Goal: Task Accomplishment & Management: Manage account settings

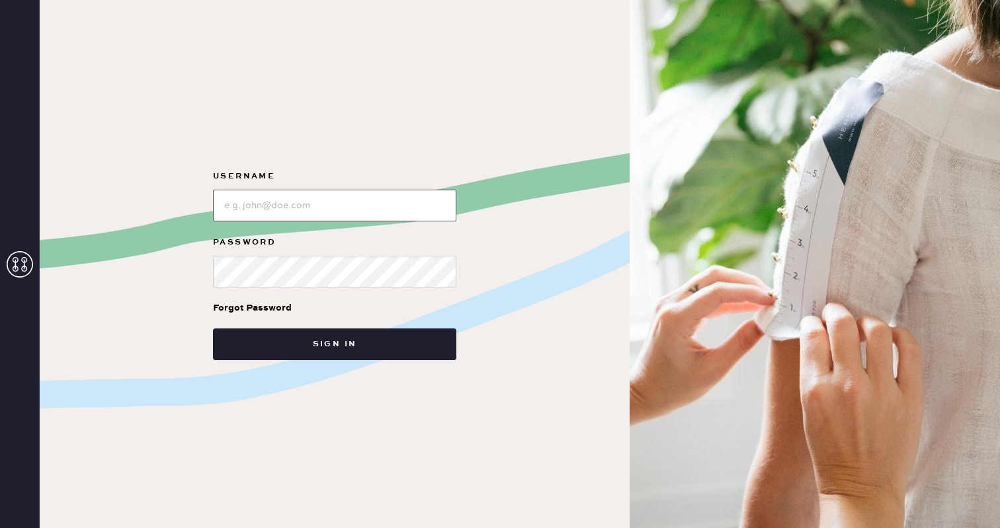
click at [280, 202] on input "loginName" at bounding box center [334, 206] width 243 height 32
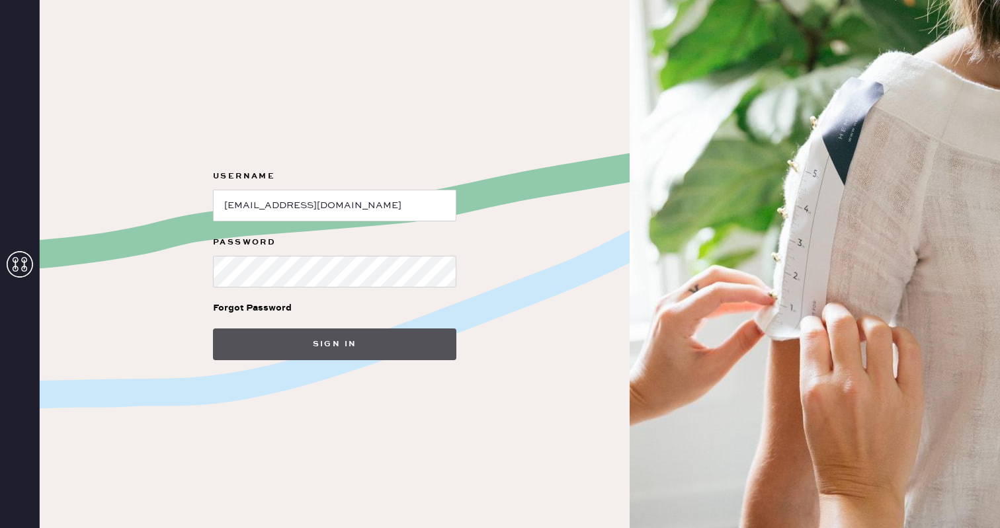
click at [278, 341] on button "Sign in" at bounding box center [334, 345] width 243 height 32
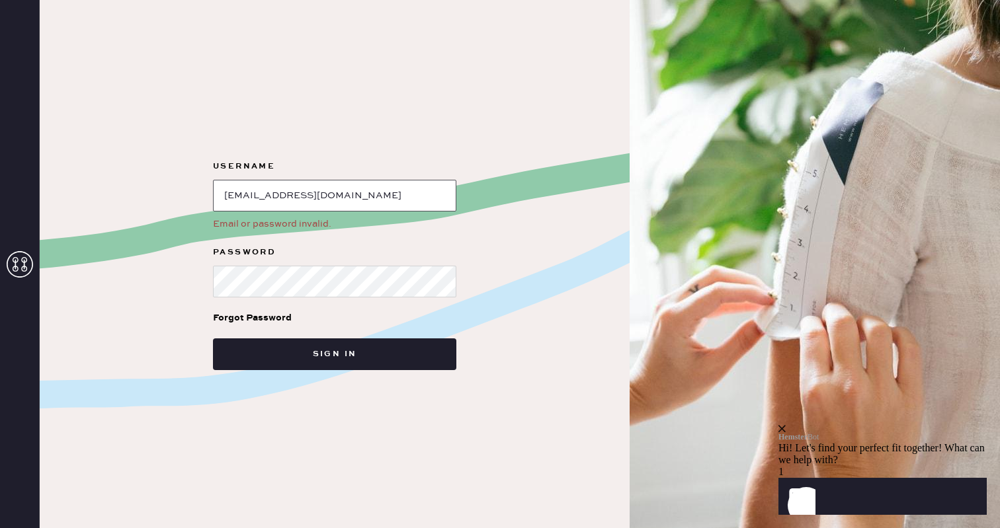
click at [339, 199] on input "loginName" at bounding box center [334, 196] width 243 height 32
click at [349, 181] on input "loginName" at bounding box center [334, 196] width 243 height 32
click at [349, 183] on input "loginName" at bounding box center [334, 196] width 243 height 32
click at [346, 194] on input "loginName" at bounding box center [334, 196] width 243 height 32
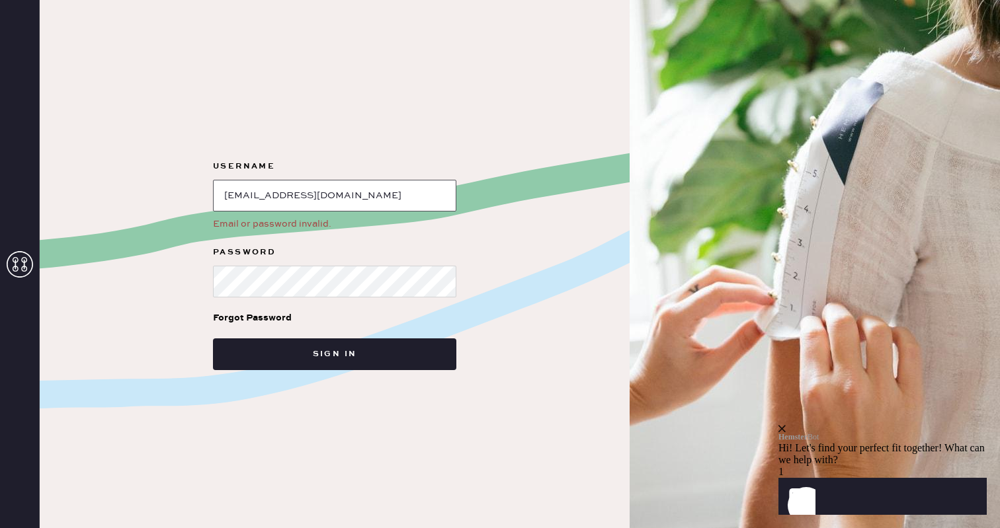
click at [346, 194] on input "loginName" at bounding box center [334, 196] width 243 height 32
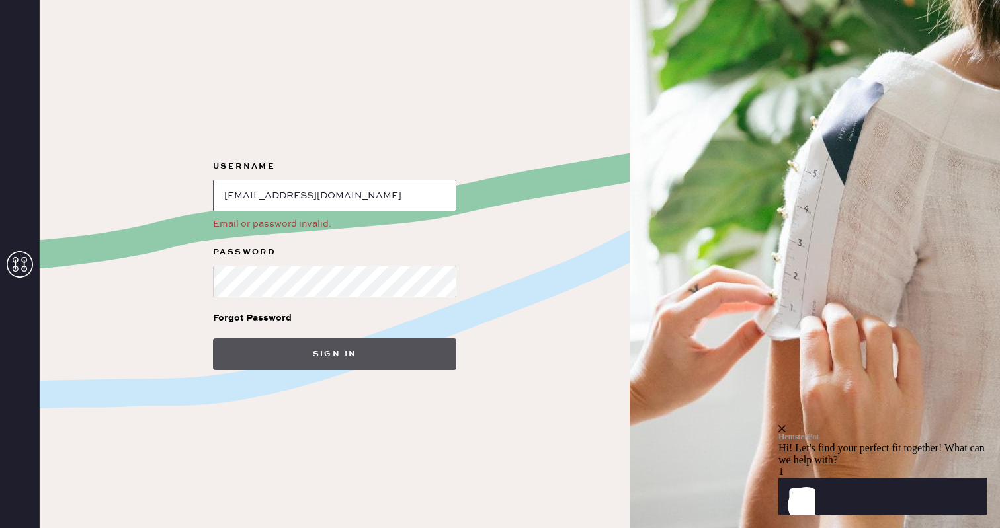
type input "[EMAIL_ADDRESS][DOMAIN_NAME]"
click at [315, 358] on button "Sign in" at bounding box center [334, 355] width 243 height 32
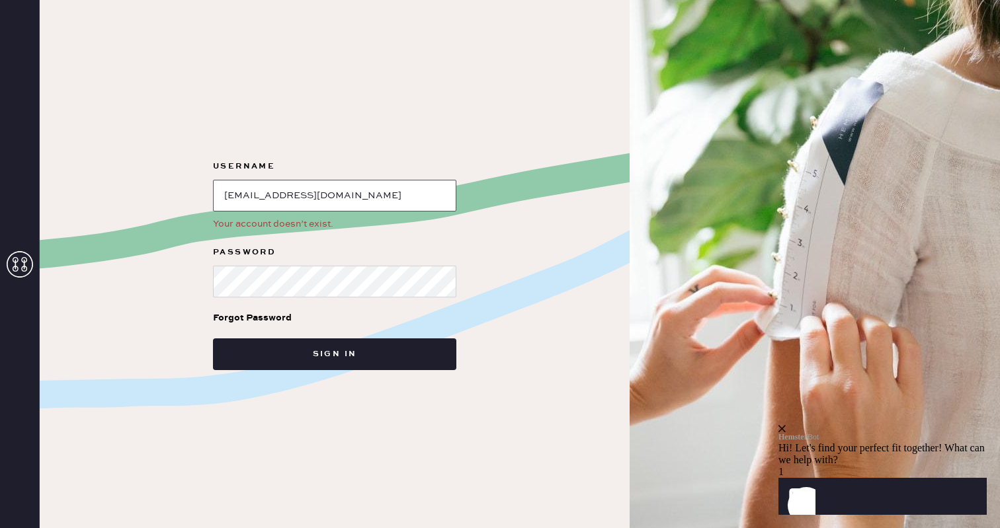
click at [351, 208] on input "loginName" at bounding box center [334, 196] width 243 height 32
